Goal: Find contact information: Find contact information

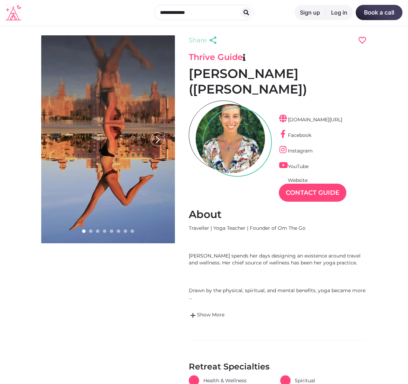
scroll to position [17, 30]
click at [231, 130] on div at bounding box center [230, 138] width 69 height 69
click at [156, 139] on icon "arrow_forward_ios" at bounding box center [158, 140] width 14 height 14
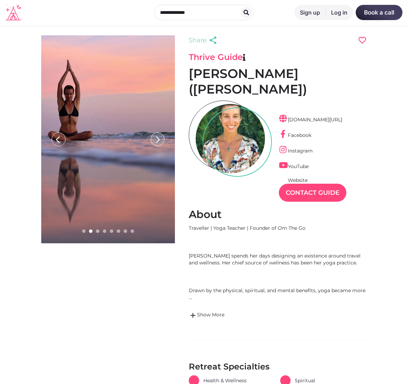
click at [156, 139] on icon "arrow_forward_ios" at bounding box center [158, 140] width 14 height 14
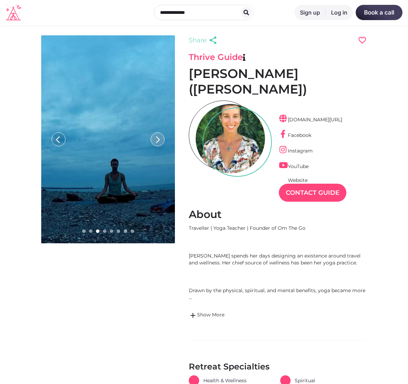
click at [156, 139] on icon "arrow_forward_ios" at bounding box center [158, 140] width 14 height 14
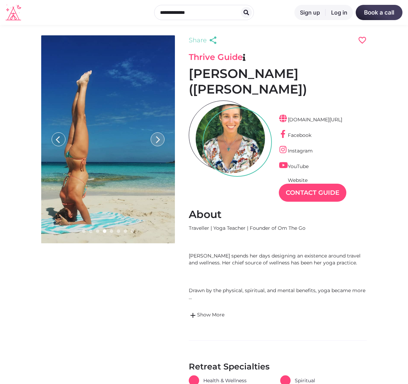
click at [156, 139] on icon "arrow_forward_ios" at bounding box center [158, 140] width 14 height 14
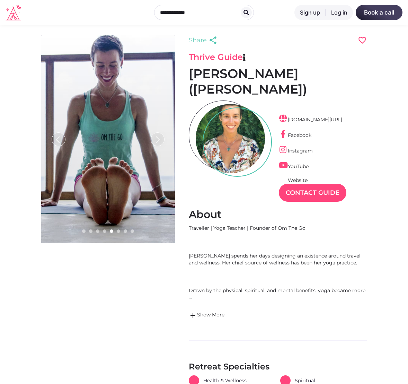
click at [156, 139] on icon "arrow_forward_ios" at bounding box center [158, 140] width 14 height 14
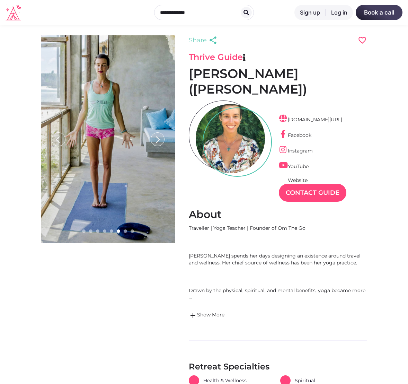
click at [156, 139] on icon "arrow_forward_ios" at bounding box center [158, 140] width 14 height 14
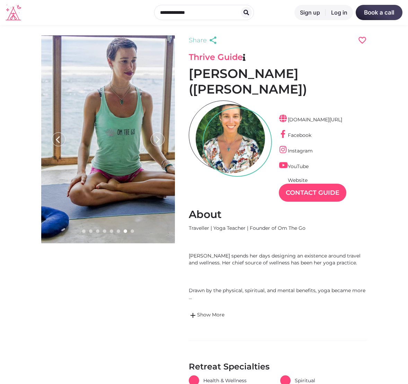
click at [156, 139] on icon "arrow_forward_ios" at bounding box center [158, 140] width 14 height 14
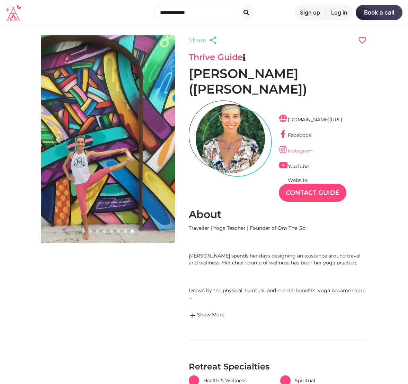
click at [298, 153] on link "Instagram" at bounding box center [296, 151] width 34 height 6
click at [299, 167] on link "YouTube" at bounding box center [294, 166] width 30 height 6
click at [303, 117] on link "[DOMAIN_NAME][URL]" at bounding box center [310, 119] width 63 height 6
click at [236, 145] on div at bounding box center [230, 138] width 69 height 69
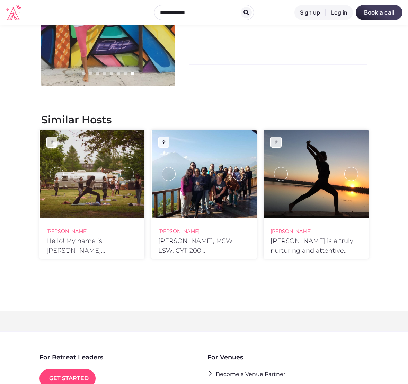
scroll to position [637, 0]
